Goal: Entertainment & Leisure: Consume media (video, audio)

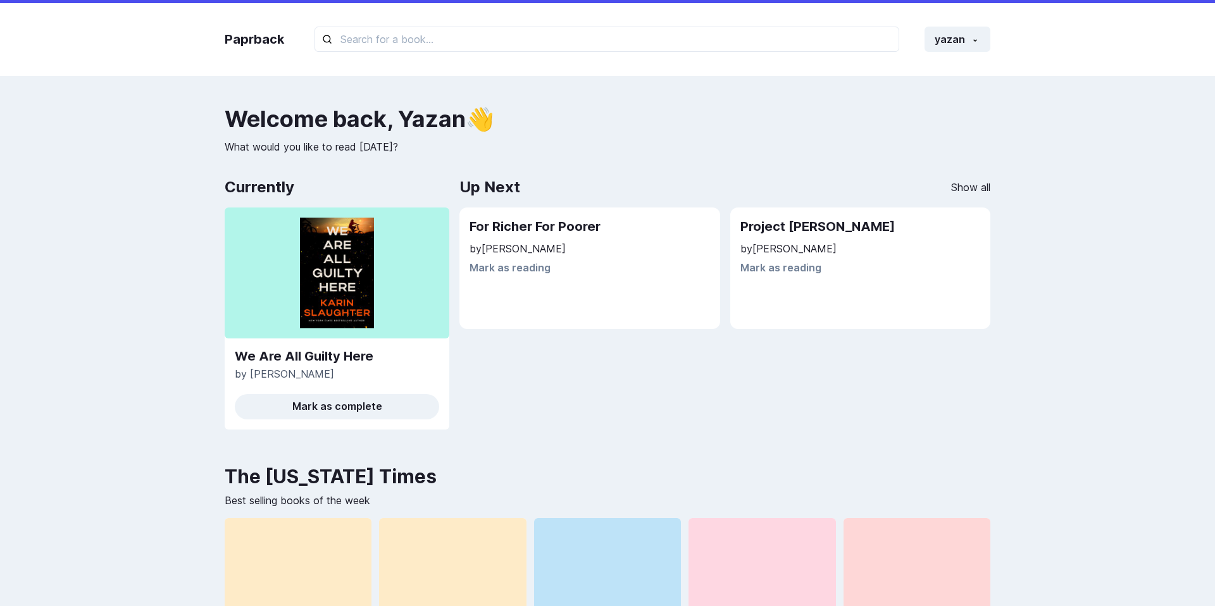
click at [430, 154] on p "What would you like to read [DATE]?" at bounding box center [608, 146] width 766 height 15
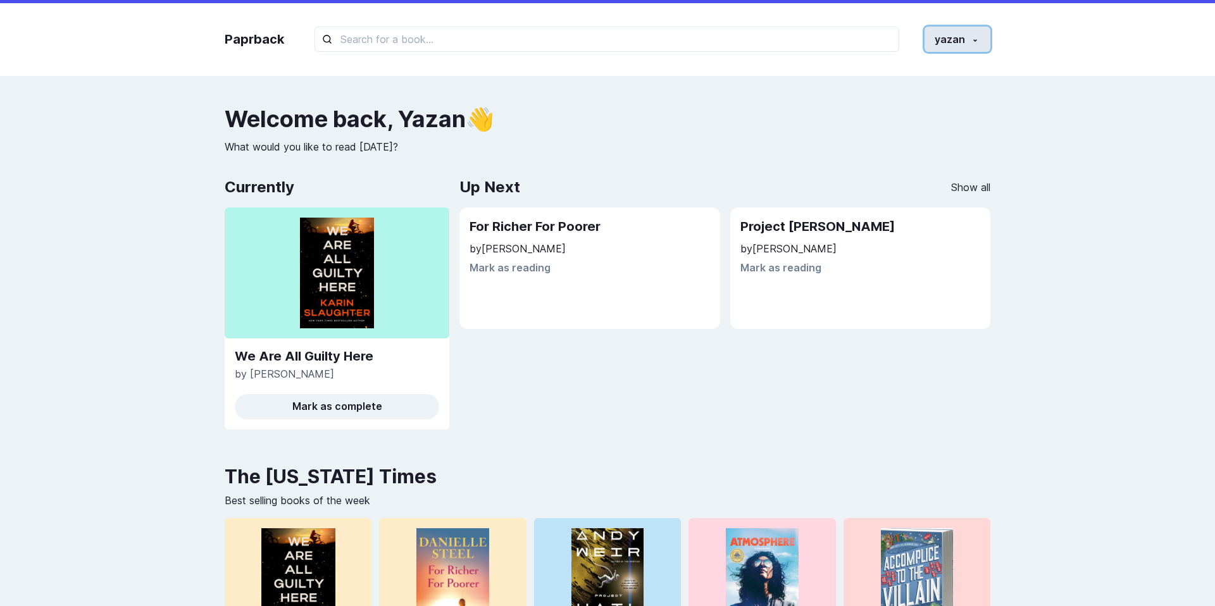
click at [937, 41] on button "yazan" at bounding box center [958, 39] width 66 height 25
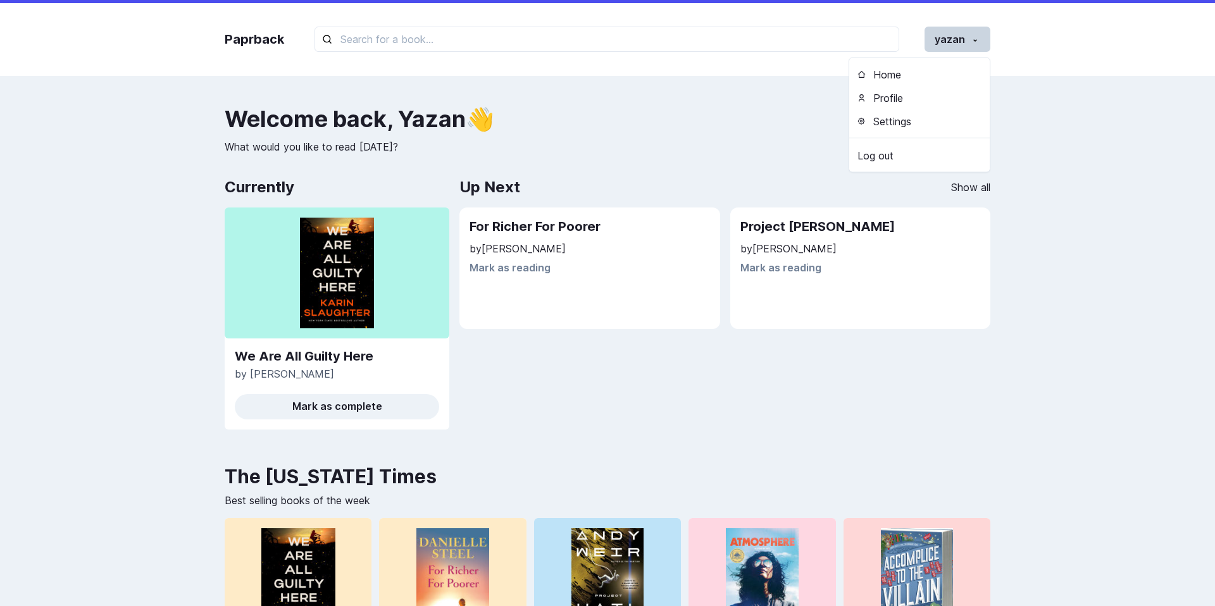
click at [708, 118] on h2 "Welcome back , Yazan 👋" at bounding box center [608, 118] width 766 height 25
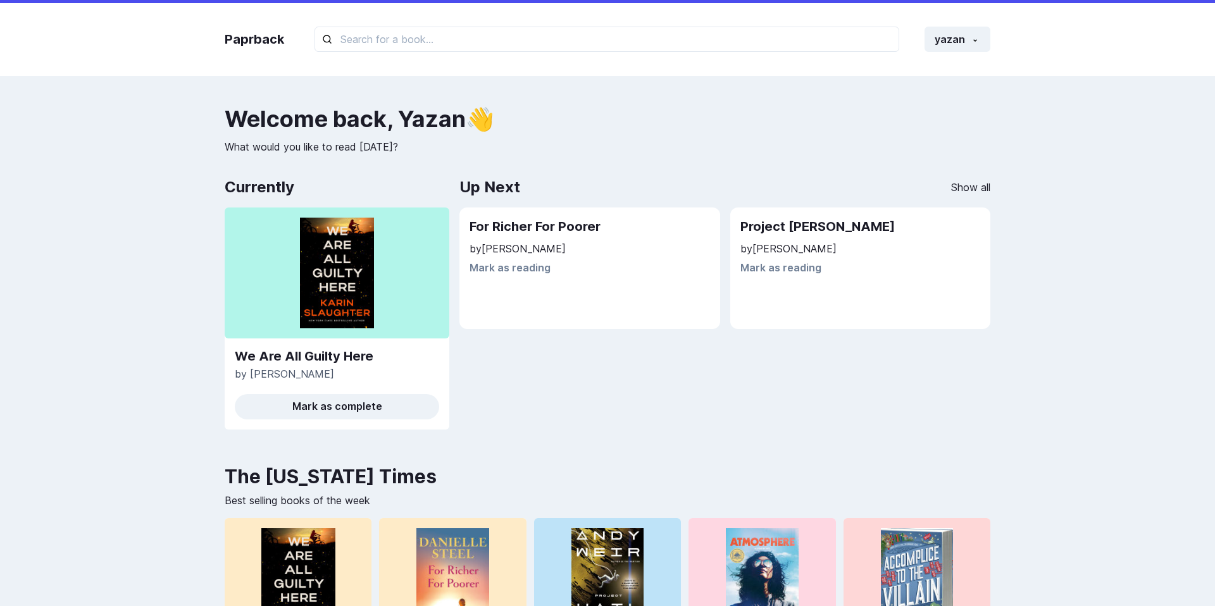
click at [467, 406] on div "Up Next Show all For Richer For Poorer by Danielle Steel Mark as reading Projec…" at bounding box center [724, 307] width 531 height 265
click at [396, 416] on button "Mark as complete" at bounding box center [337, 406] width 204 height 25
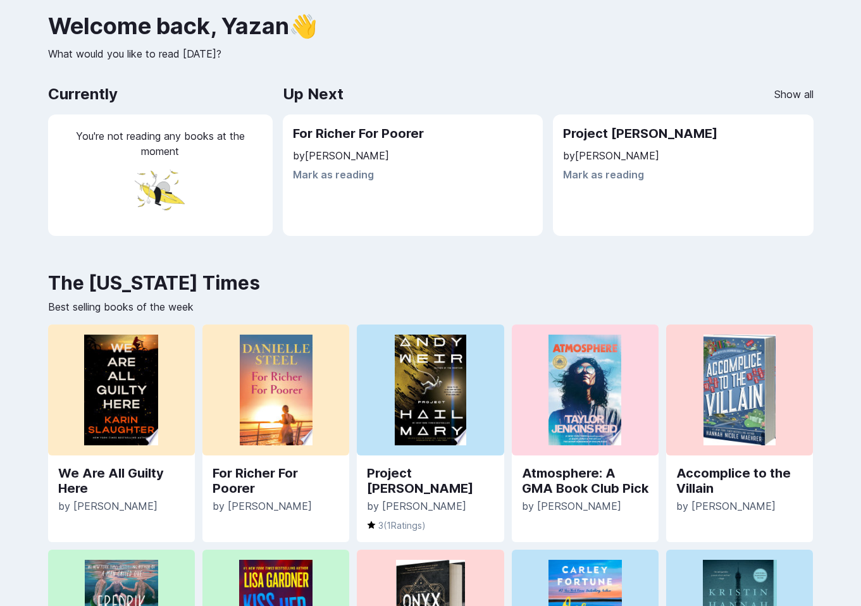
scroll to position [116, 0]
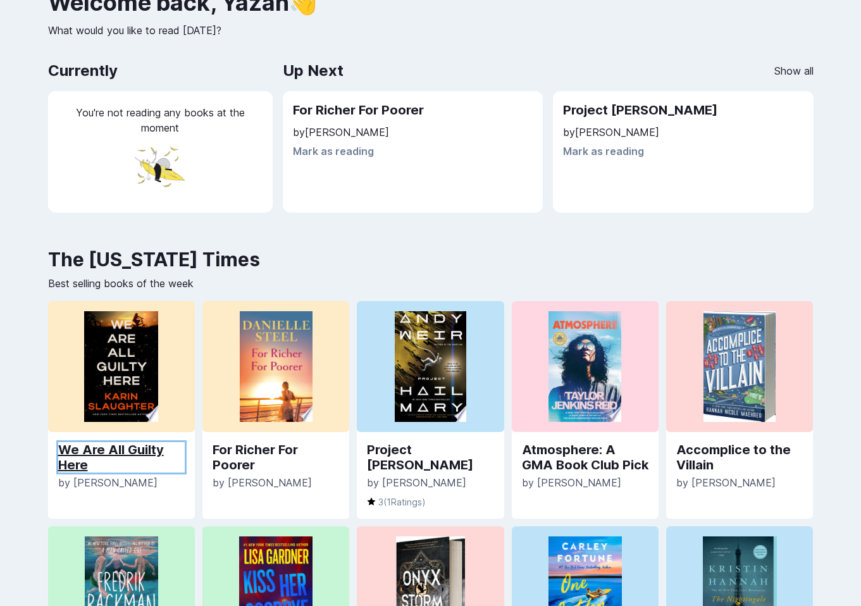
click at [144, 449] on link "We Are All Guilty Here" at bounding box center [121, 457] width 127 height 30
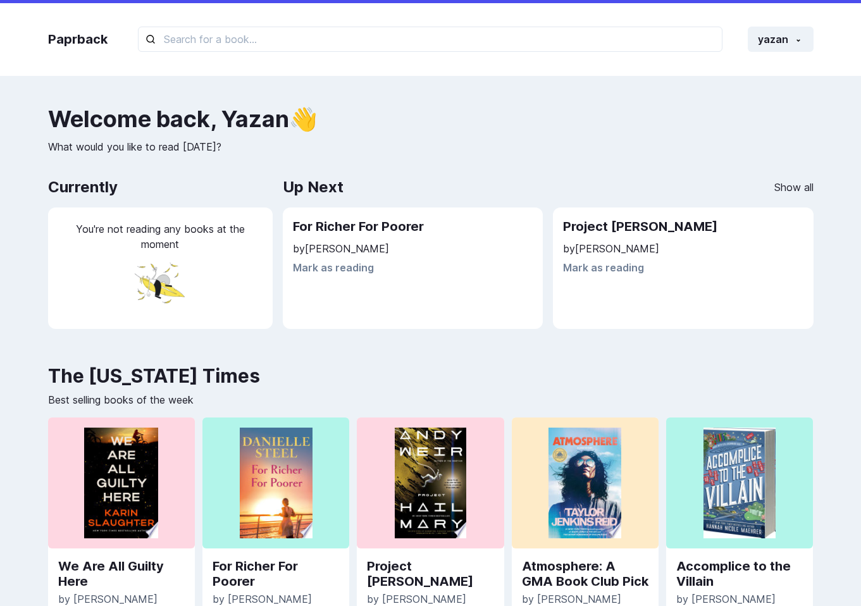
click at [592, 130] on h2 "Welcome back , Yazan 👋" at bounding box center [431, 118] width 766 height 25
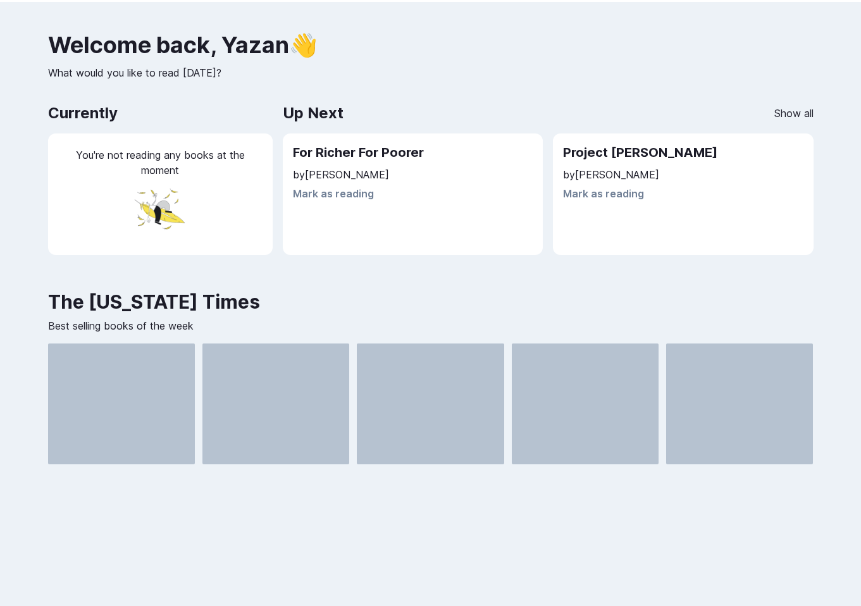
scroll to position [77, 0]
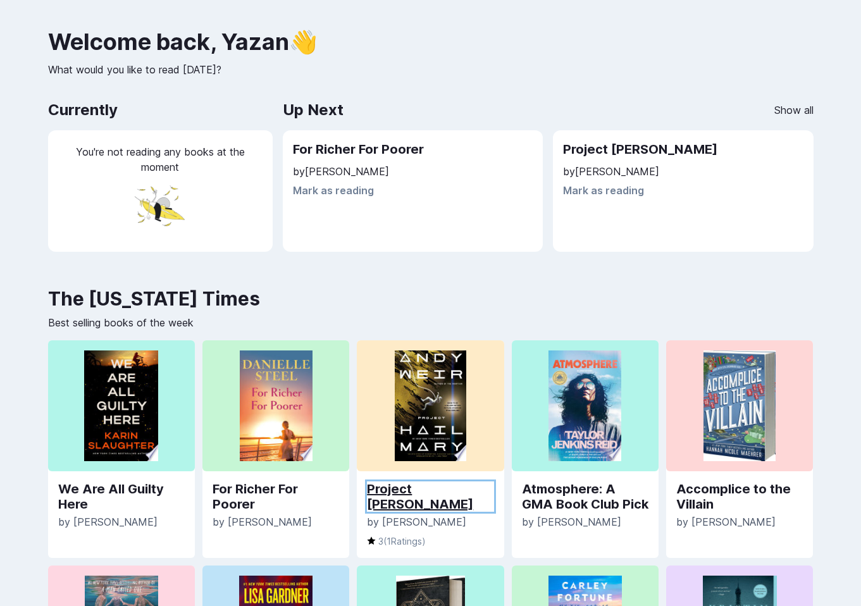
click at [438, 487] on link "Project [PERSON_NAME]" at bounding box center [430, 497] width 127 height 30
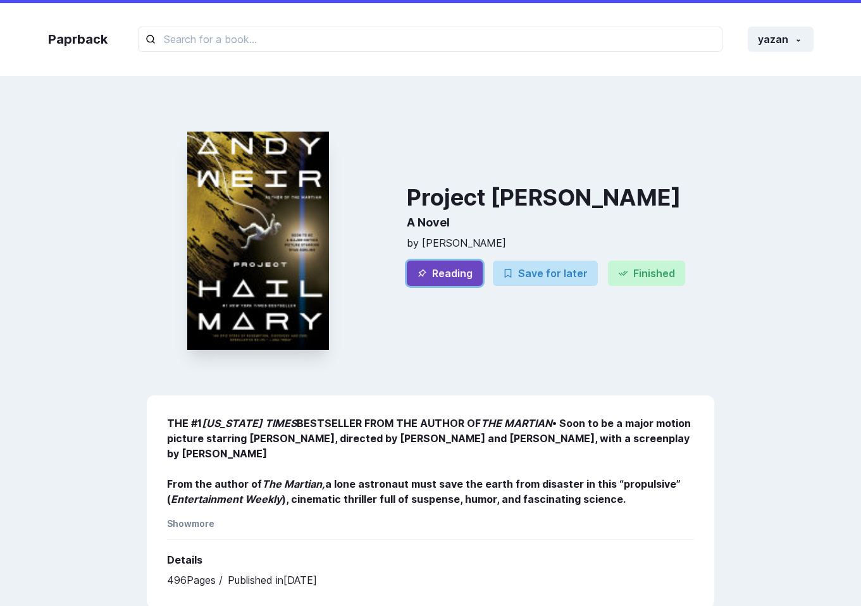
click at [455, 272] on button "Reading" at bounding box center [445, 273] width 76 height 25
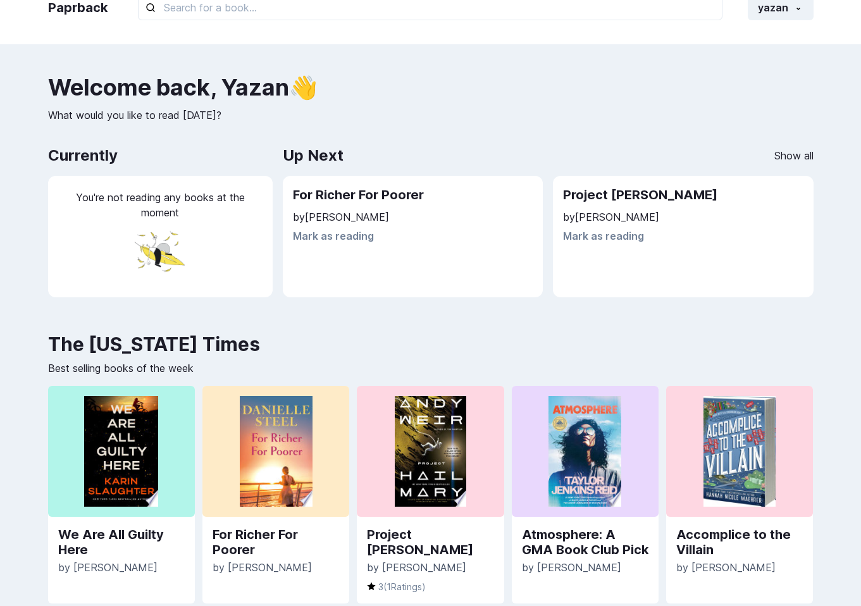
scroll to position [77, 0]
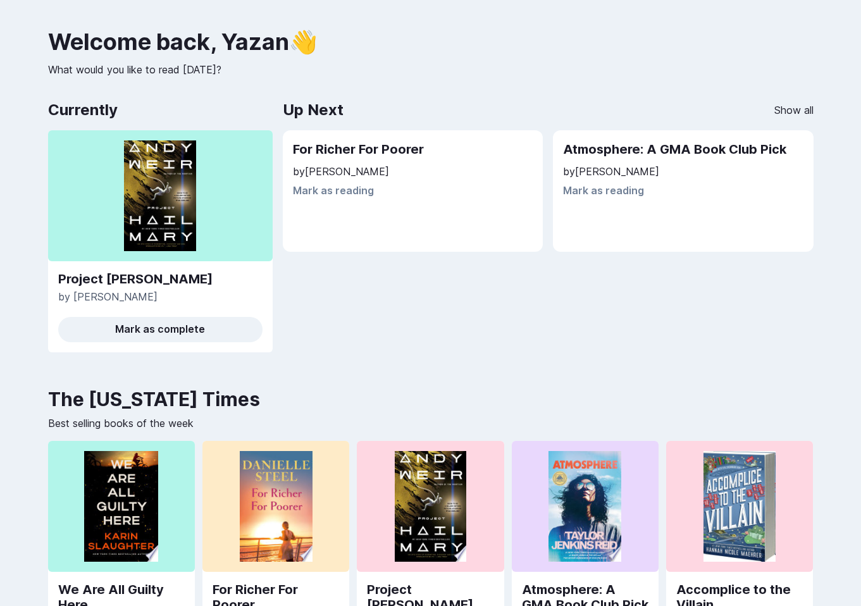
click at [291, 106] on h2 "Up Next" at bounding box center [313, 109] width 61 height 25
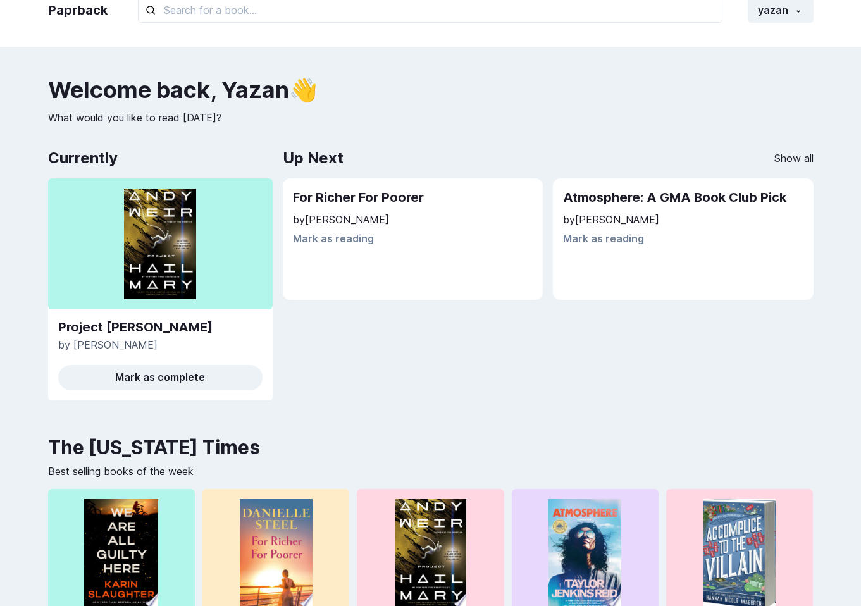
scroll to position [0, 0]
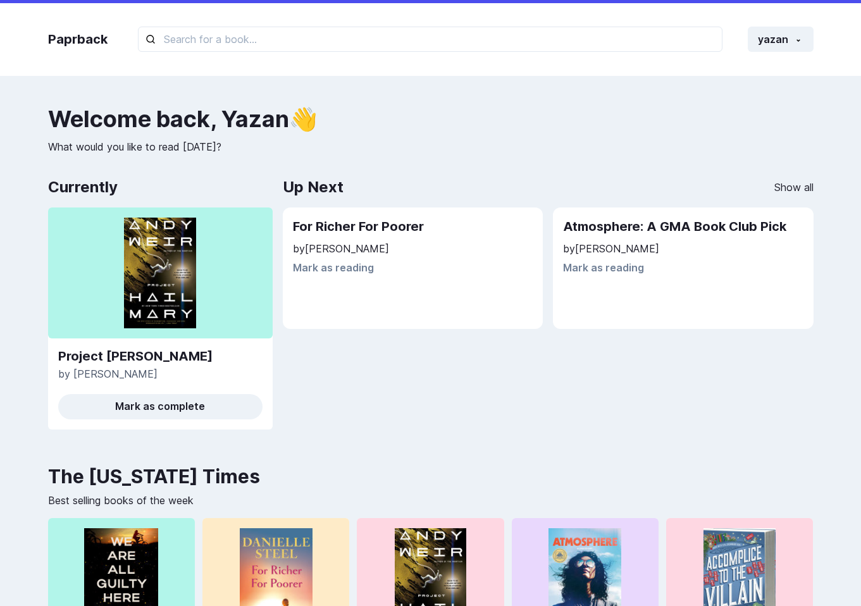
click at [246, 166] on div "Welcome back , [PERSON_NAME] 👋 What would you like to read [DATE]? Currently Pr…" at bounding box center [431, 273] width 766 height 334
click at [112, 359] on link "Project [PERSON_NAME]" at bounding box center [160, 356] width 204 height 15
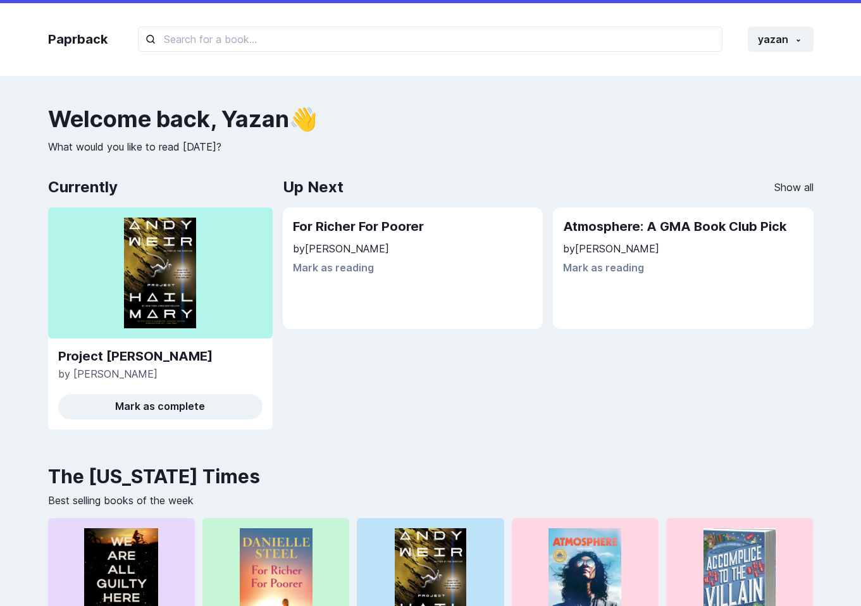
click at [159, 103] on div "Paprback yazan Home Profile Settings Log out Welcome back , [PERSON_NAME] 👋 Wha…" at bounding box center [430, 527] width 861 height 1054
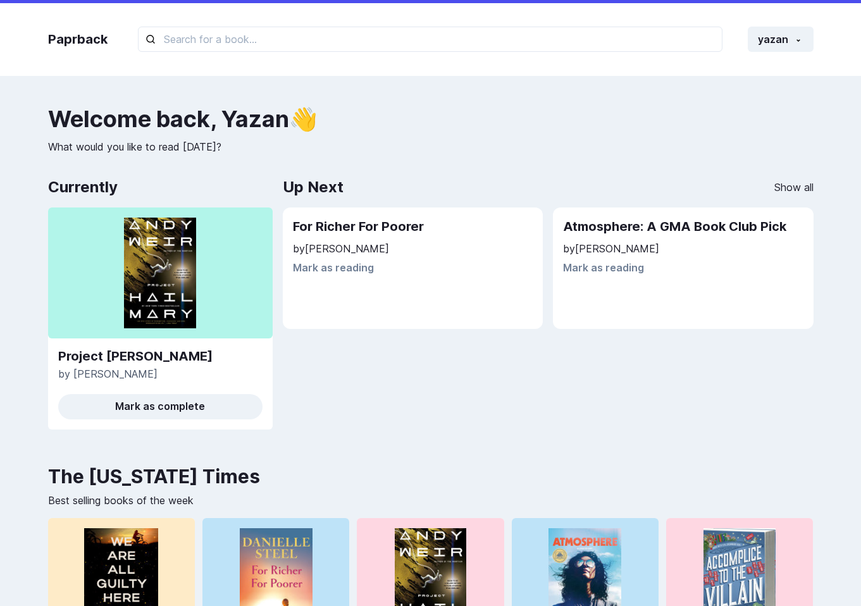
click at [330, 149] on p "What would you like to read [DATE]?" at bounding box center [431, 146] width 766 height 15
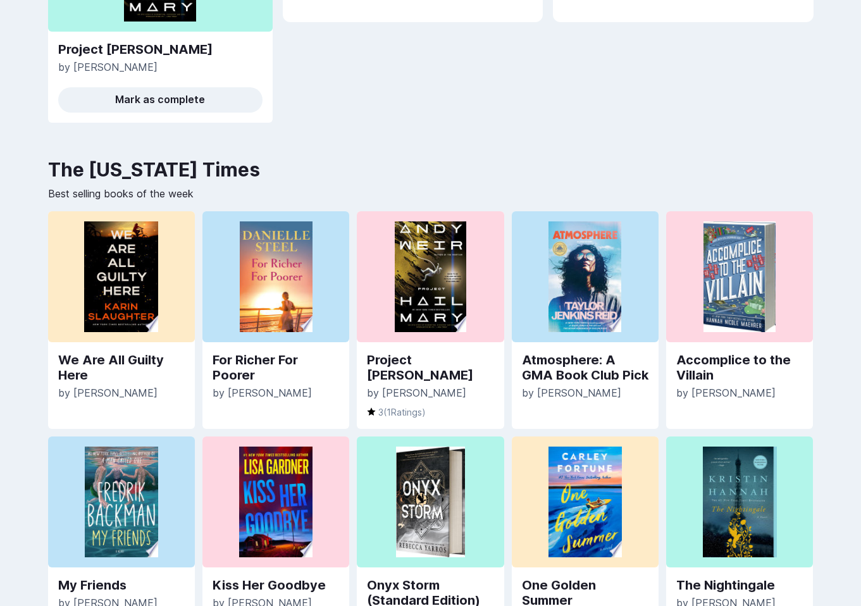
scroll to position [309, 0]
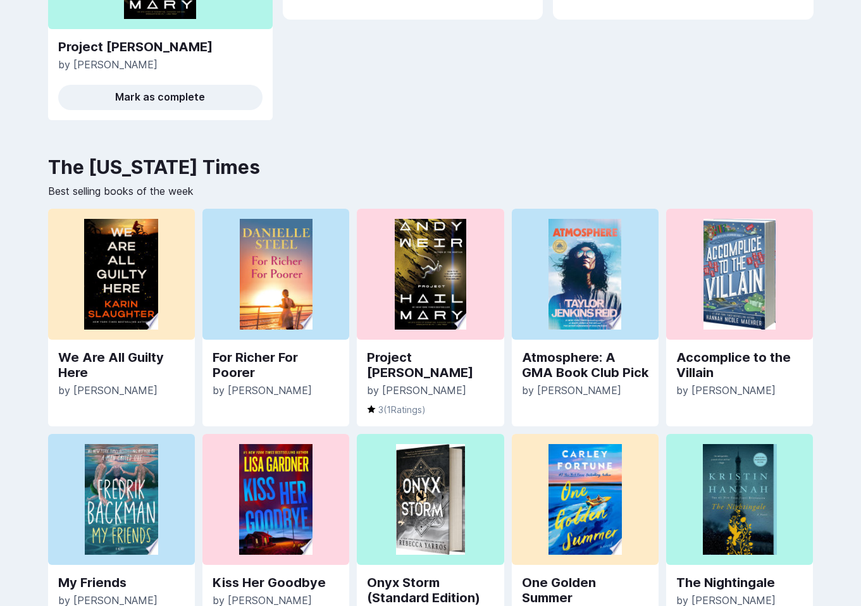
click at [377, 403] on p "3 ( 1 Ratings)" at bounding box center [430, 409] width 127 height 13
